Goal: Complete application form

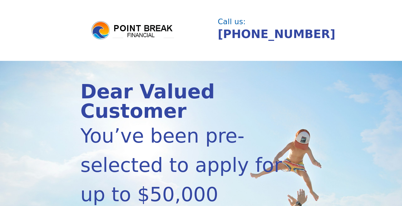
scroll to position [180, 0]
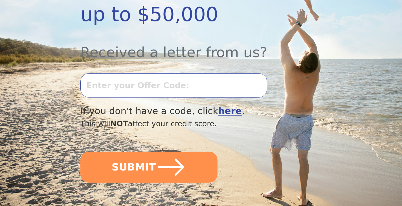
click at [198, 73] on input "text" at bounding box center [173, 85] width 187 height 24
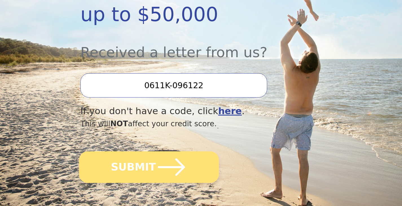
type input "0611K-096122"
click at [190, 151] on button "SUBMIT" at bounding box center [149, 167] width 140 height 32
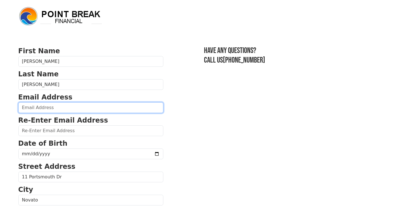
click at [126, 106] on input "email" at bounding box center [90, 107] width 145 height 11
type input "mrjtmason@aim.com"
type input "(415) 971-0126"
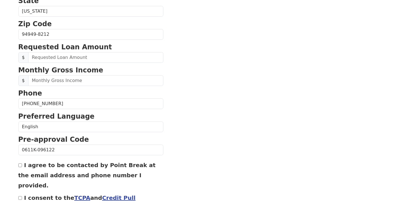
scroll to position [213, 0]
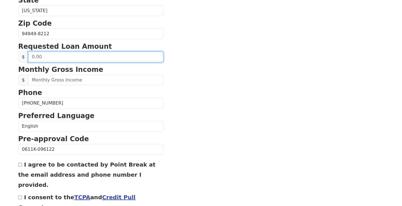
click at [96, 56] on input "text" at bounding box center [95, 57] width 135 height 11
click at [94, 55] on input "text" at bounding box center [95, 57] width 135 height 11
type input "20,000.00"
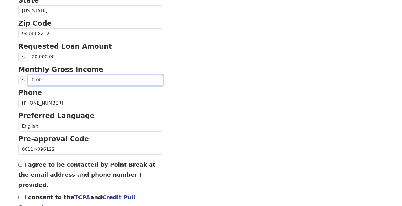
click at [80, 81] on input "text" at bounding box center [95, 80] width 135 height 11
type input "12,000.00"
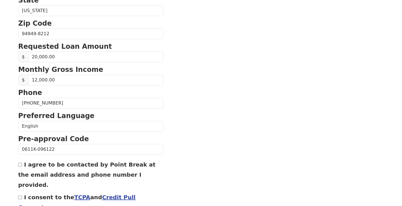
click at [19, 163] on div "I agree to be contacted by Point Break at the email address and phone number I …" at bounding box center [90, 174] width 145 height 30
click at [19, 166] on input "I agree to be contacted by Point Break at the email address and phone number I …" at bounding box center [20, 165] width 4 height 4
checkbox input "true"
click at [20, 196] on input "I consent to the TCPA and Credit Pull Consent" at bounding box center [20, 198] width 4 height 4
checkbox input "true"
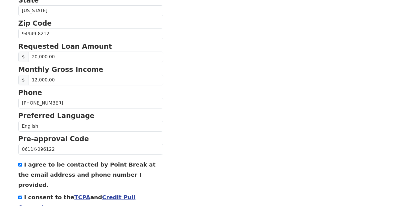
scroll to position [243, 0]
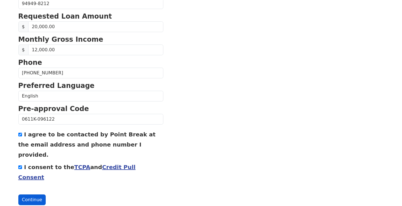
click at [33, 195] on button "Continue" at bounding box center [32, 200] width 28 height 11
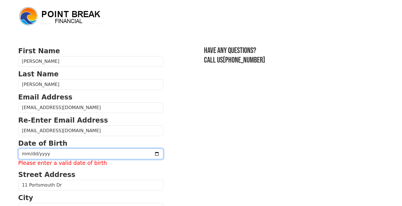
click at [52, 155] on input "date" at bounding box center [90, 154] width 145 height 11
type input "1972-11-28"
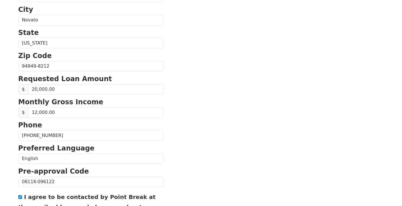
scroll to position [242, 0]
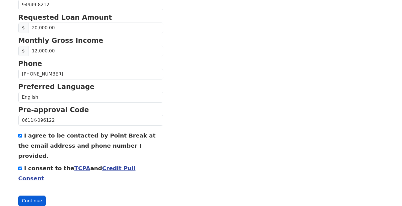
click at [34, 196] on button "Continue" at bounding box center [32, 201] width 28 height 11
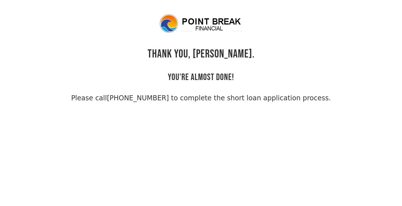
drag, startPoint x: 320, startPoint y: 102, endPoint x: 176, endPoint y: 18, distance: 166.8
click at [176, 18] on div "THANK YOU, [PERSON_NAME]. YOU'RE ALMOST DONE! Please call [PHONE_NUMBER] to com…" at bounding box center [201, 59] width 366 height 90
copy div "THANK YOU, [PERSON_NAME]. YOU'RE ALMOST DONE! Please call [PHONE_NUMBER] to com…"
